Goal: Navigation & Orientation: Find specific page/section

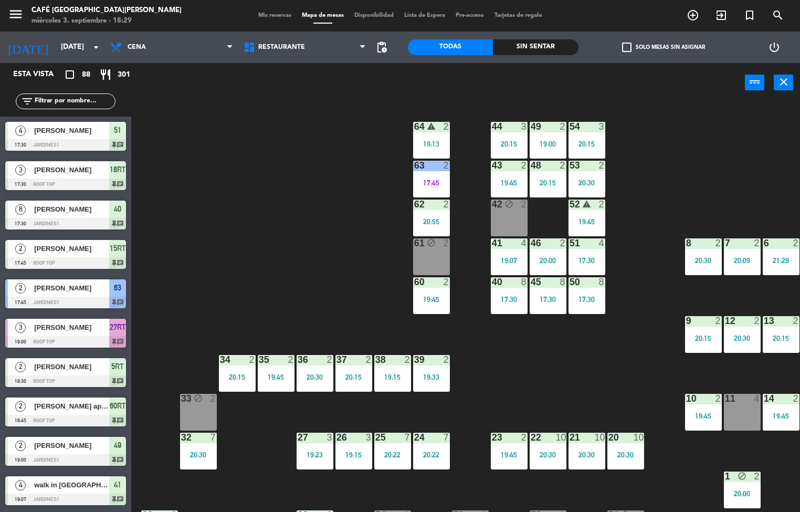
click at [75, 76] on icon "crop_square" at bounding box center [70, 74] width 13 height 13
click at [545, 41] on div "Sin sentar" at bounding box center [535, 47] width 85 height 16
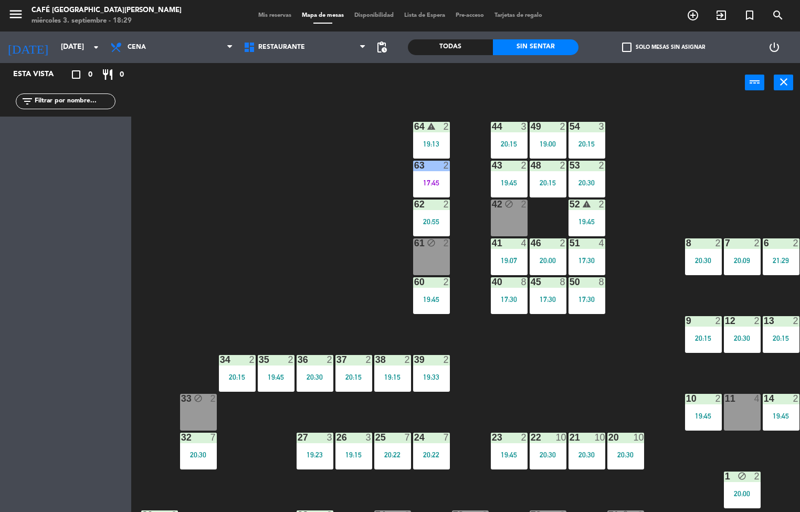
click at [460, 48] on div "Todas" at bounding box center [450, 47] width 85 height 16
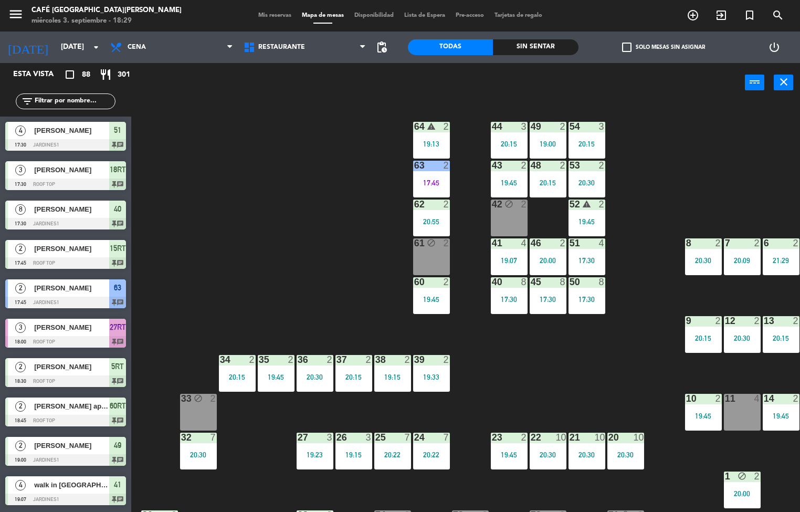
click at [373, 16] on span "Disponibilidad" at bounding box center [374, 16] width 50 height 6
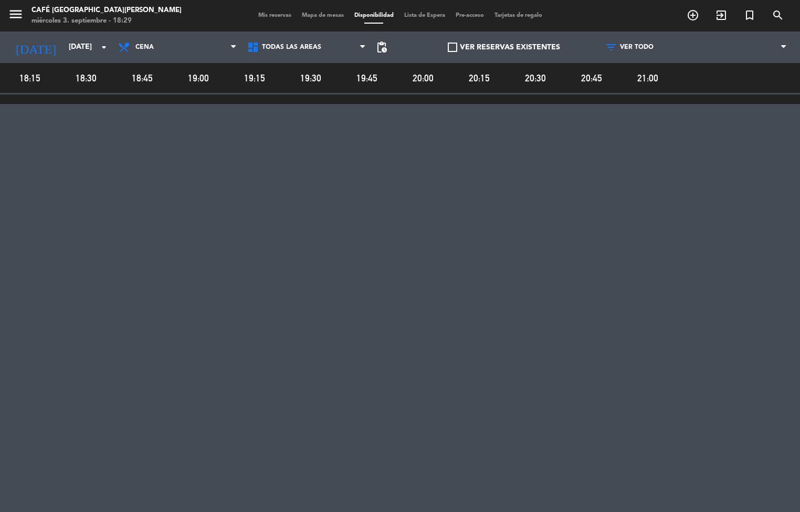
click at [430, 13] on span "Lista de Espera" at bounding box center [424, 16] width 51 height 6
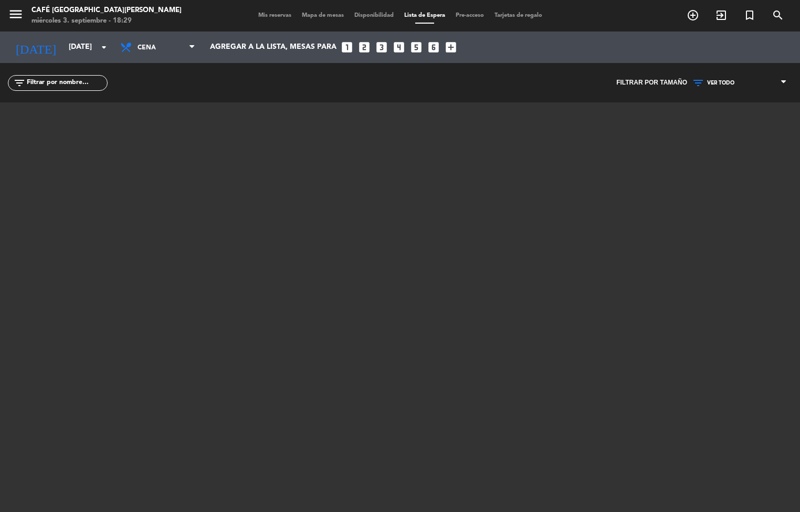
click at [267, 16] on span "Mis reservas" at bounding box center [275, 16] width 44 height 6
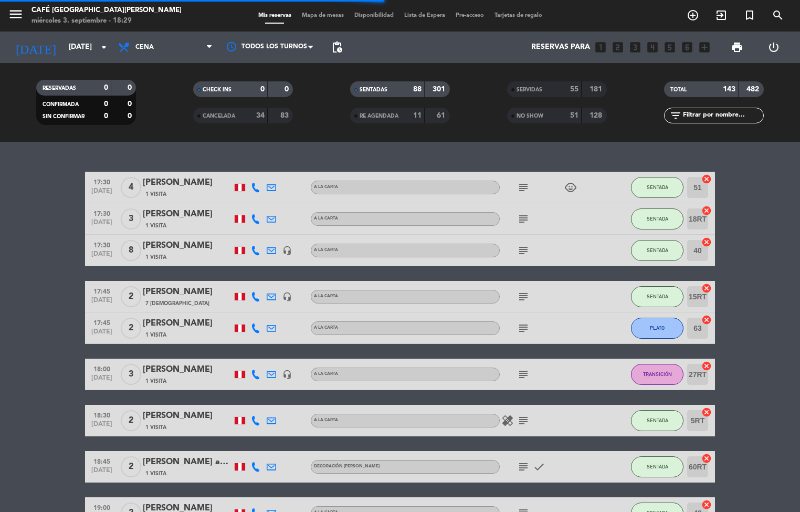
click at [331, 13] on span "Mapa de mesas" at bounding box center [323, 16] width 52 height 6
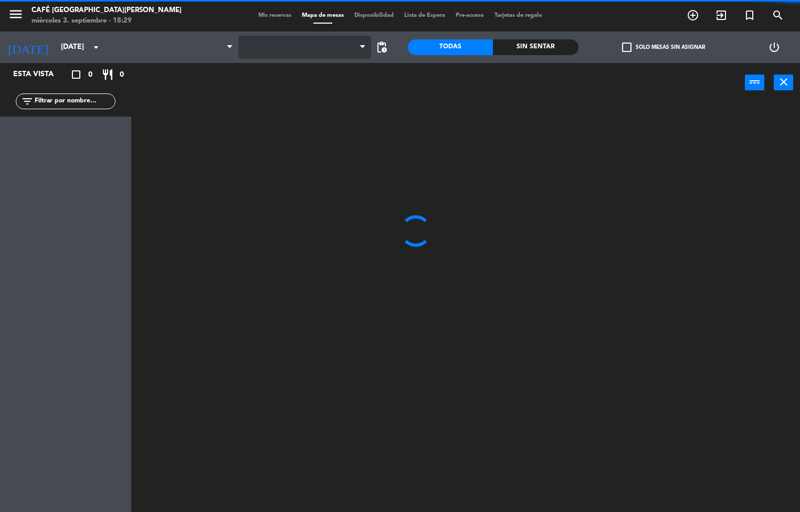
click at [308, 38] on span at bounding box center [304, 47] width 133 height 23
click at [362, 43] on icon at bounding box center [362, 47] width 5 height 8
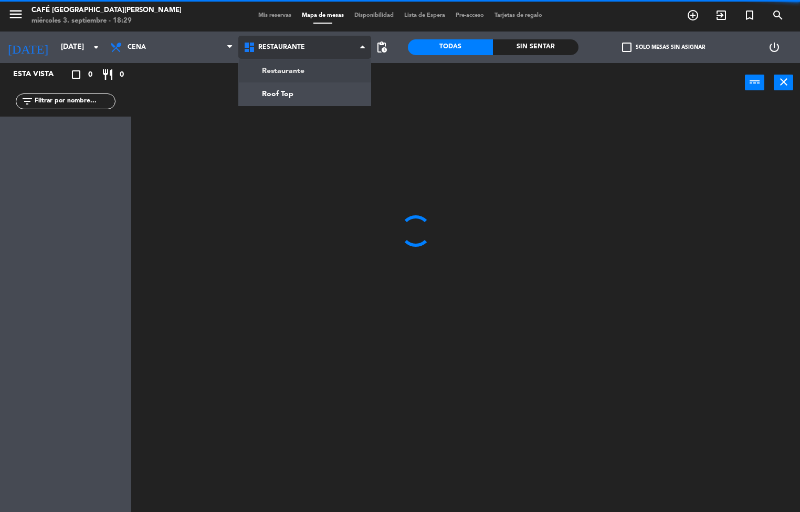
click at [299, 75] on ng-component "menu Café Museo [PERSON_NAME] [DATE] 3. septiembre - 18:29 Mis reservas Mapa de…" at bounding box center [400, 256] width 800 height 512
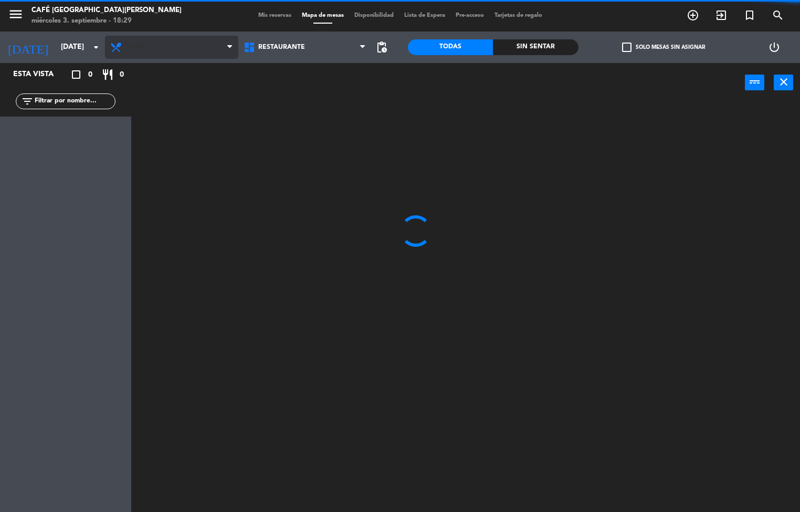
click at [229, 46] on icon at bounding box center [229, 47] width 5 height 8
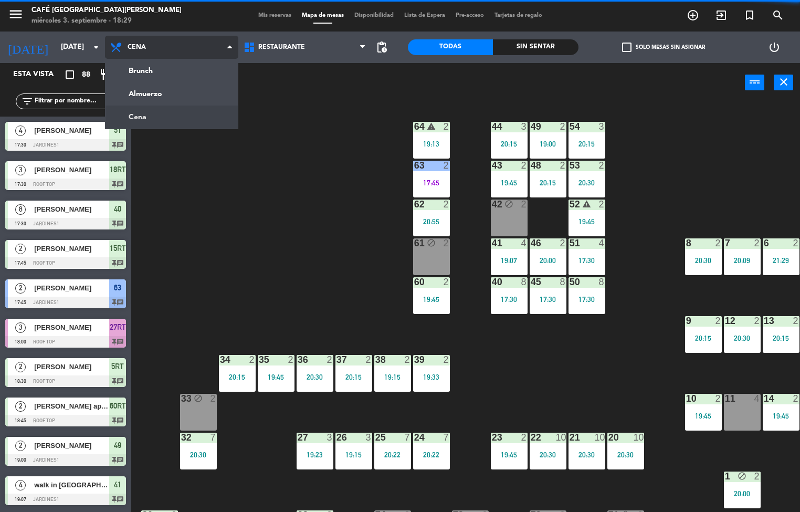
click at [153, 117] on ng-component "menu Café Museo [PERSON_NAME] [DATE] 3. septiembre - 18:29 Mis reservas Mapa de…" at bounding box center [400, 256] width 800 height 512
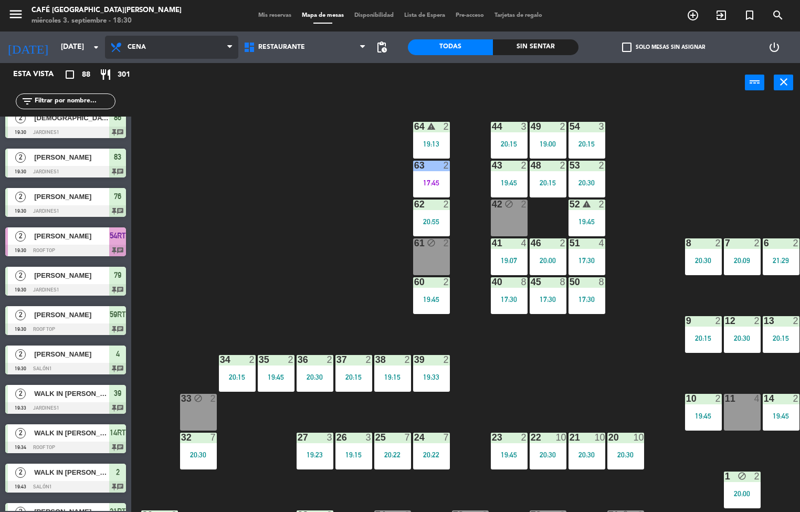
scroll to position [964, 0]
